Goal: Task Accomplishment & Management: Complete application form

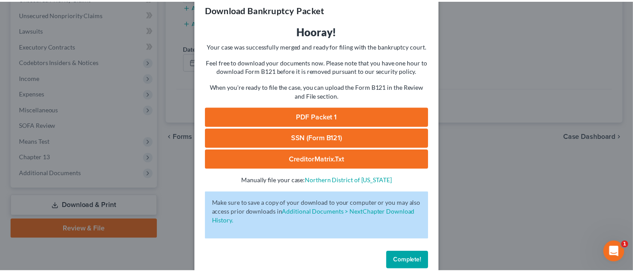
scroll to position [32, 0]
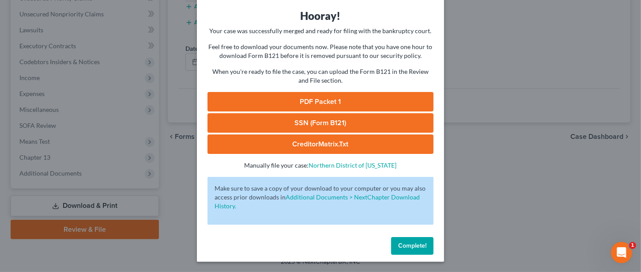
click at [407, 246] on span "Complete!" at bounding box center [412, 246] width 28 height 8
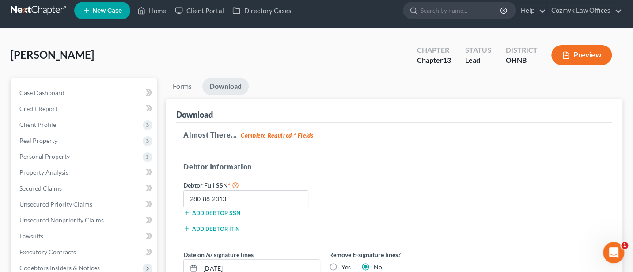
scroll to position [0, 0]
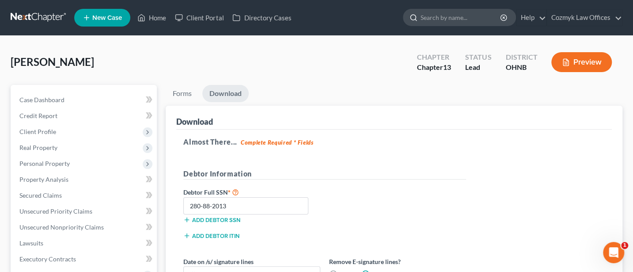
click at [455, 15] on input "search" at bounding box center [460, 17] width 81 height 16
type input "[PERSON_NAME]"
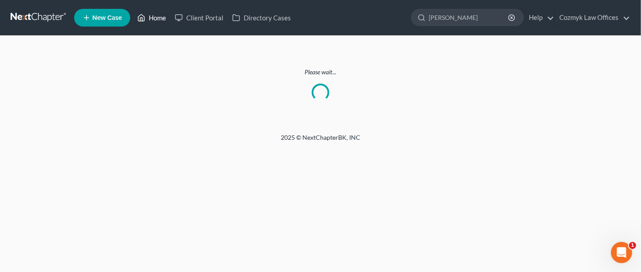
click at [156, 18] on link "Home" at bounding box center [152, 18] width 38 height 16
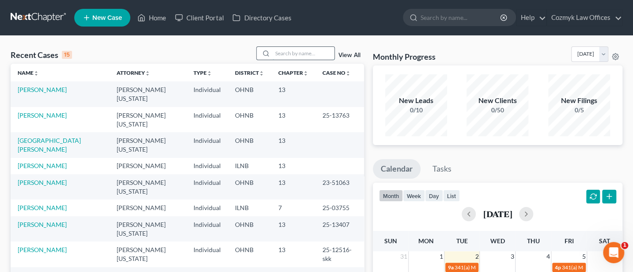
click at [284, 52] on input "search" at bounding box center [303, 53] width 62 height 13
type input "[PERSON_NAME]"
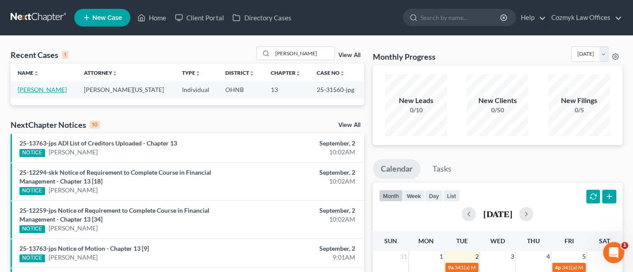
click at [40, 89] on link "[PERSON_NAME]" at bounding box center [42, 90] width 49 height 8
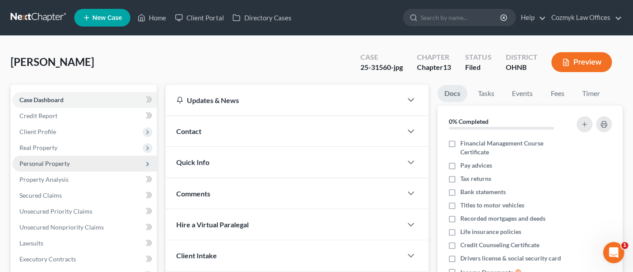
scroll to position [117, 0]
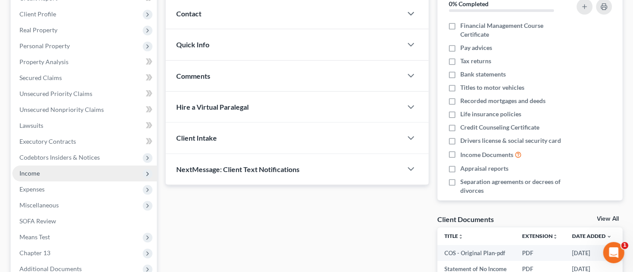
click at [28, 174] on span "Income" at bounding box center [29, 173] width 20 height 8
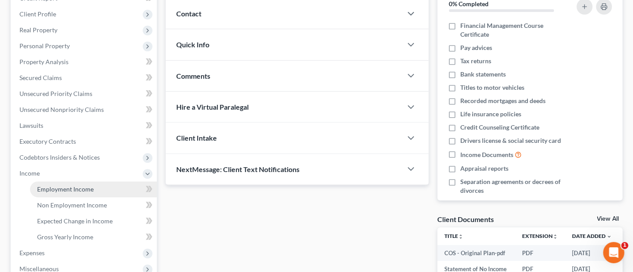
click at [72, 186] on span "Employment Income" at bounding box center [65, 189] width 57 height 8
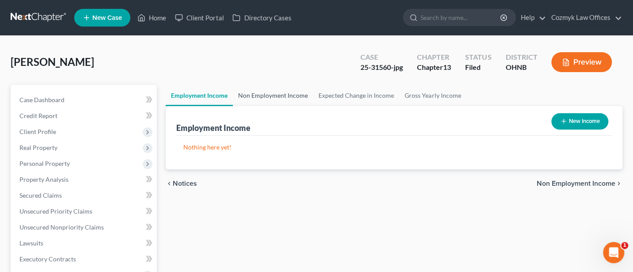
click at [272, 93] on link "Non Employment Income" at bounding box center [273, 95] width 80 height 21
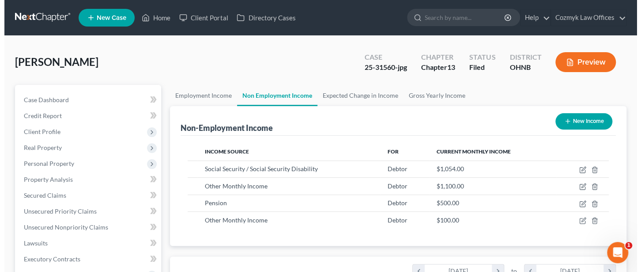
scroll to position [157, 256]
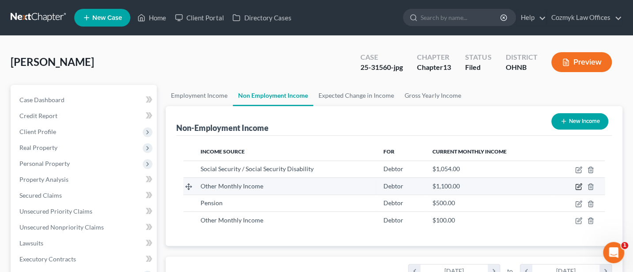
click at [578, 185] on icon "button" at bounding box center [578, 186] width 7 height 7
select select "13"
select select "0"
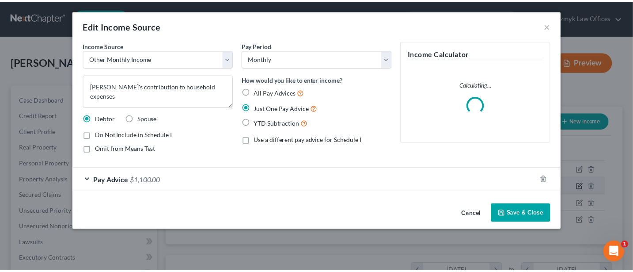
scroll to position [157, 260]
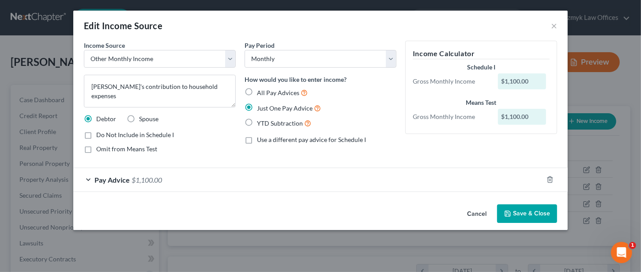
click at [482, 212] on button "Cancel" at bounding box center [477, 214] width 34 height 18
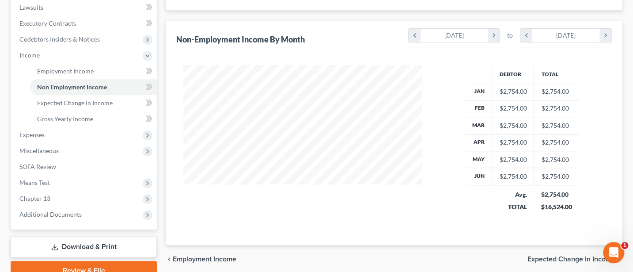
scroll to position [276, 0]
